Goal: Transaction & Acquisition: Purchase product/service

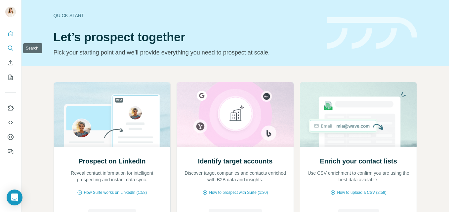
click at [15, 45] on button "Search" at bounding box center [10, 48] width 11 height 12
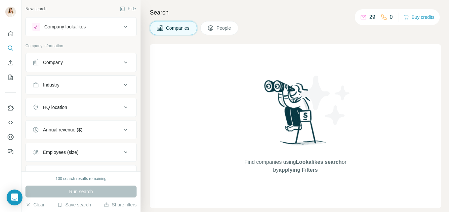
click at [122, 29] on icon at bounding box center [126, 27] width 8 height 8
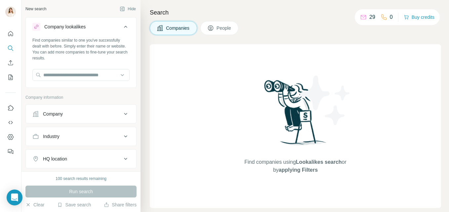
click at [122, 29] on icon at bounding box center [126, 27] width 8 height 8
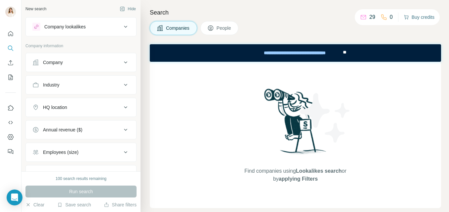
click at [422, 17] on button "Buy credits" at bounding box center [419, 17] width 31 height 9
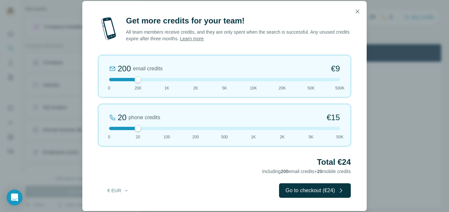
click at [204, 40] on link "Learn more" at bounding box center [192, 38] width 24 height 5
click at [139, 74] on div "200 email credits €9 0 200 1K 2K 5K 10K 20K 50K 500K" at bounding box center [224, 76] width 253 height 42
click at [168, 79] on div at bounding box center [224, 79] width 231 height 3
click at [197, 79] on div at bounding box center [224, 79] width 231 height 3
click at [165, 78] on div "2K email credits 5% Discount €80 0 200 1K 2K 5K 10K 20K 50K 500K" at bounding box center [224, 76] width 253 height 42
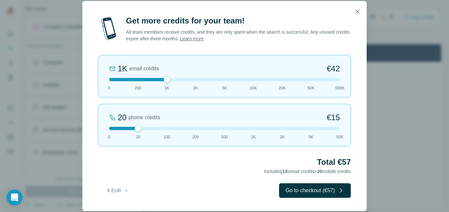
click at [225, 80] on div at bounding box center [224, 79] width 231 height 3
click at [279, 80] on div at bounding box center [224, 79] width 231 height 3
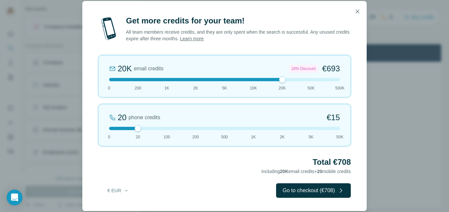
click at [136, 79] on div at bounding box center [224, 79] width 231 height 3
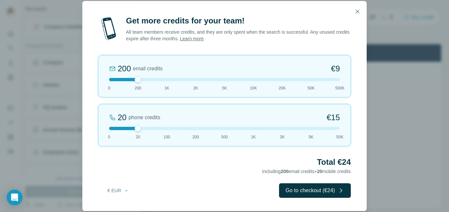
click at [164, 80] on div at bounding box center [224, 79] width 231 height 3
click at [170, 128] on div at bounding box center [224, 128] width 231 height 3
click at [140, 128] on div at bounding box center [224, 128] width 231 height 3
click at [140, 81] on div at bounding box center [224, 79] width 231 height 3
